Goal: Check status: Check status

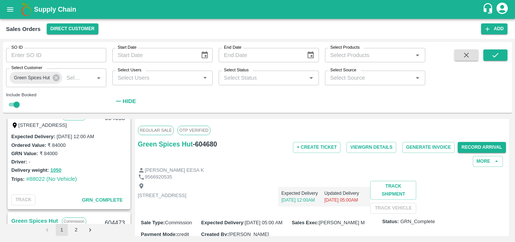
scroll to position [835, 0]
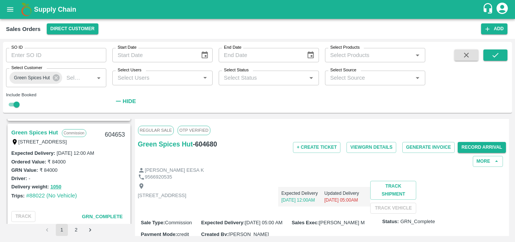
click at [44, 131] on link "Green Spices Hut" at bounding box center [34, 132] width 47 height 10
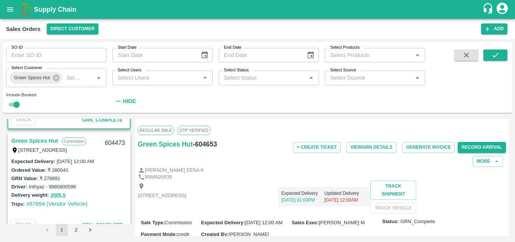
scroll to position [921, 0]
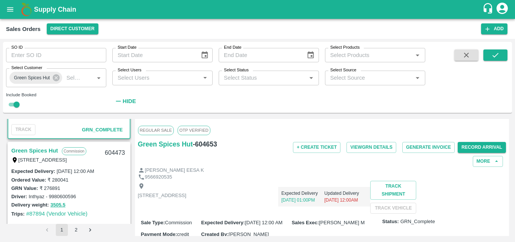
click at [44, 147] on link "Green Spices Hut" at bounding box center [34, 150] width 47 height 10
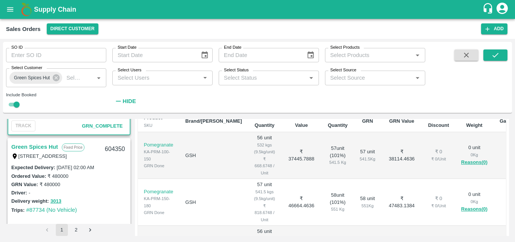
scroll to position [1014, 0]
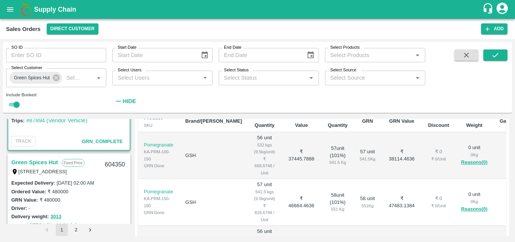
click at [41, 162] on link "Green Spices Hut" at bounding box center [34, 162] width 47 height 10
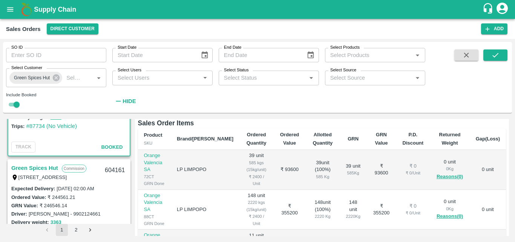
scroll to position [1122, 0]
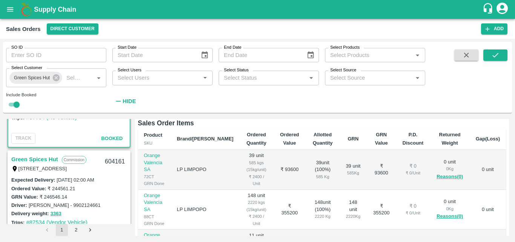
click at [40, 157] on link "Green Spices Hut" at bounding box center [34, 159] width 47 height 10
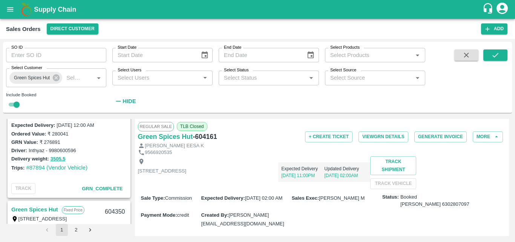
scroll to position [939, 0]
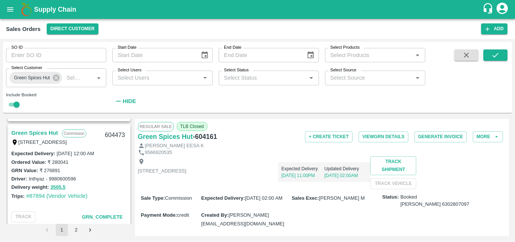
click at [44, 132] on link "Green Spices Hut" at bounding box center [34, 133] width 47 height 10
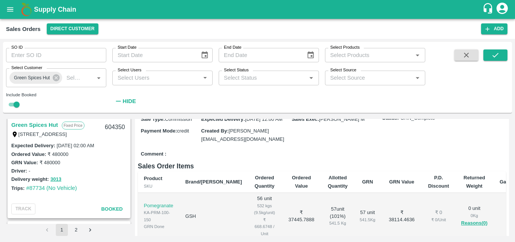
scroll to position [104, 0]
